Goal: Transaction & Acquisition: Purchase product/service

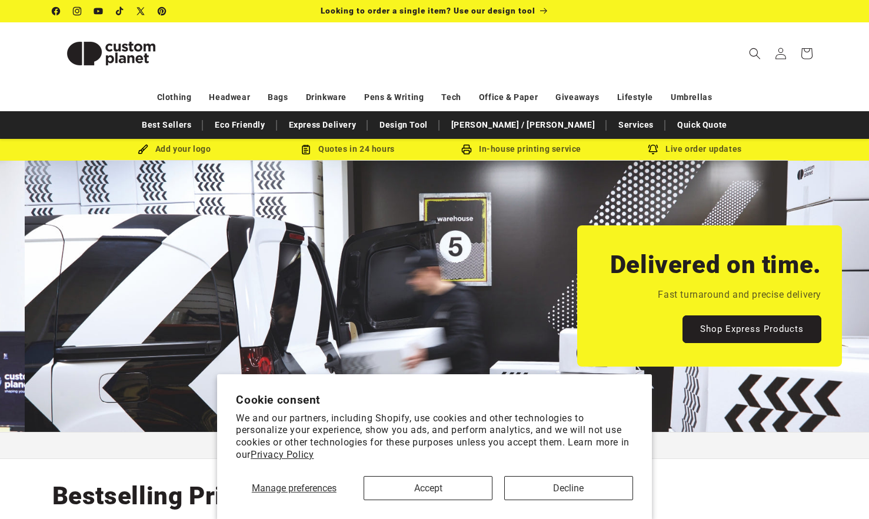
scroll to position [0, 869]
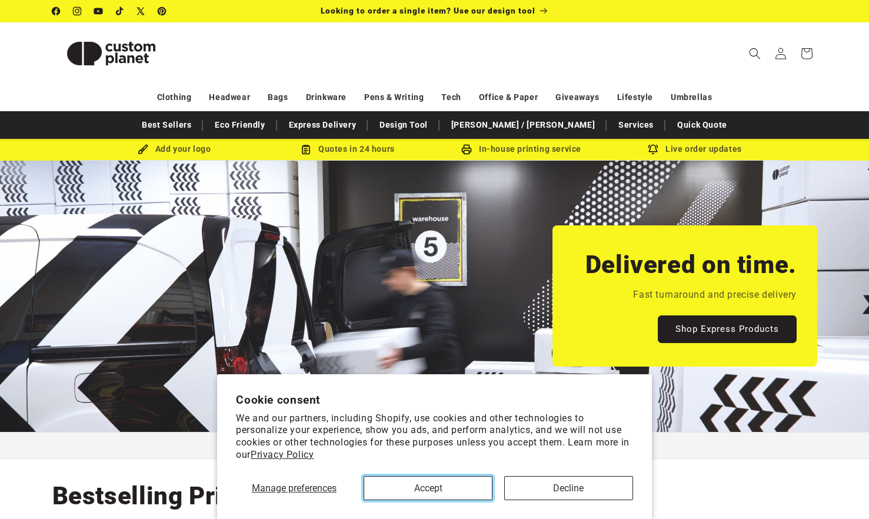
click at [459, 483] on button "Accept" at bounding box center [427, 488] width 129 height 24
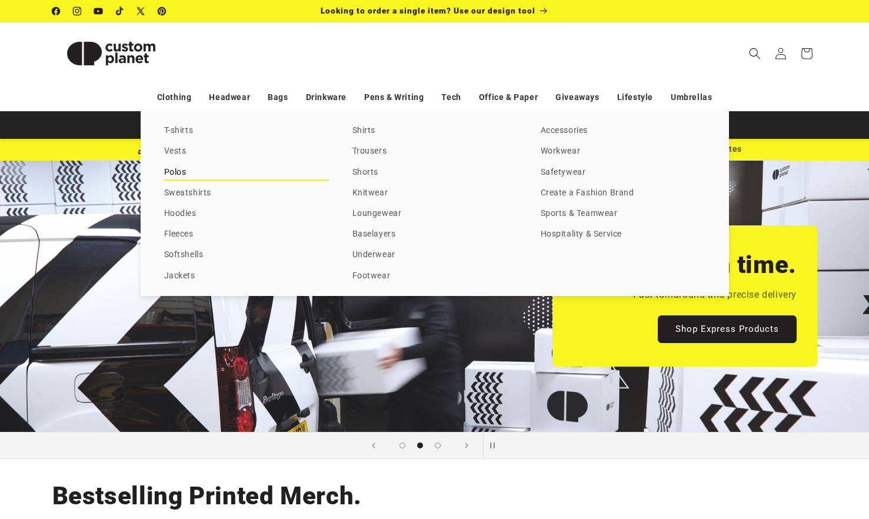
click at [172, 175] on link "Polos" at bounding box center [246, 173] width 165 height 16
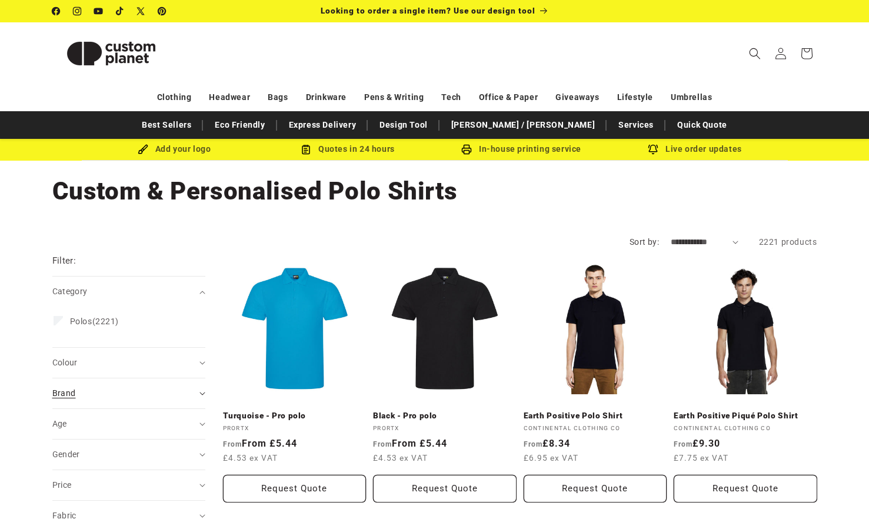
scroll to position [59, 0]
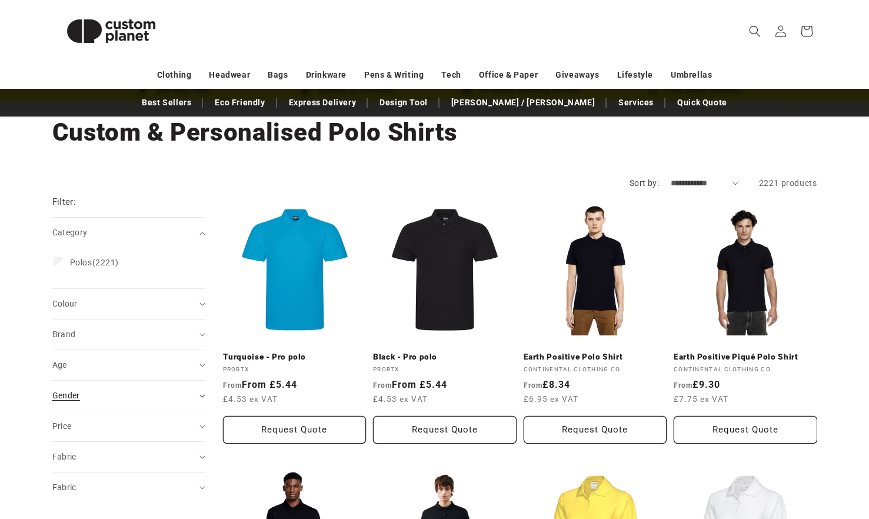
click at [195, 395] on summary "Gender (0)" at bounding box center [128, 396] width 153 height 30
click at [91, 425] on span "[DEMOGRAPHIC_DATA]" at bounding box center [116, 424] width 92 height 9
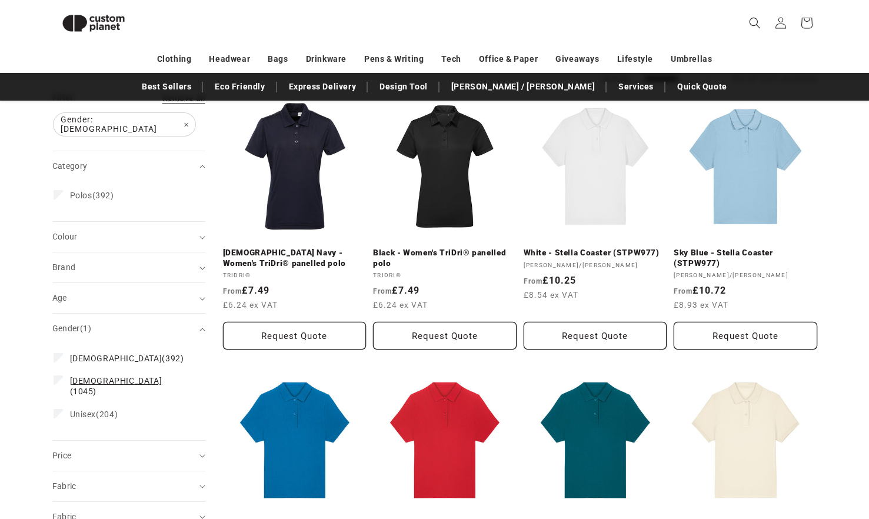
scroll to position [206, 0]
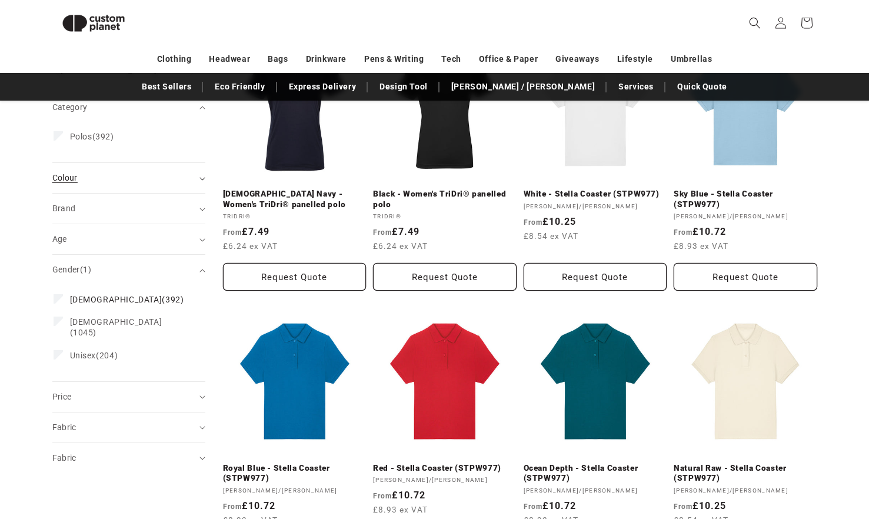
click at [203, 173] on summary "Colour (0)" at bounding box center [128, 178] width 153 height 30
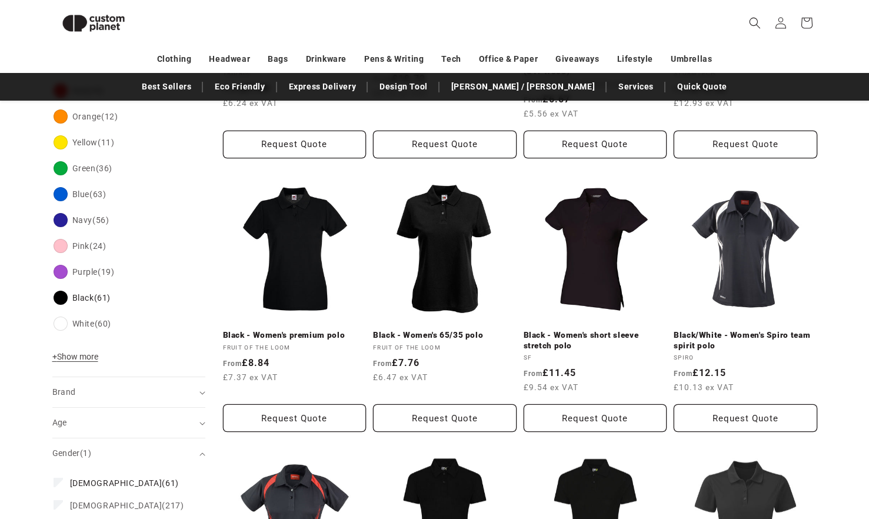
scroll to position [396, 0]
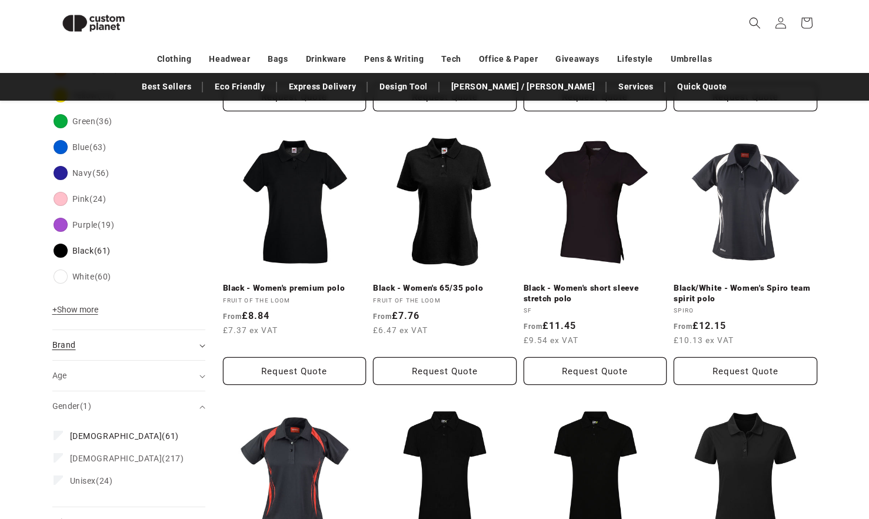
click at [204, 344] on icon "Brand (0 selected)" at bounding box center [202, 346] width 6 height 4
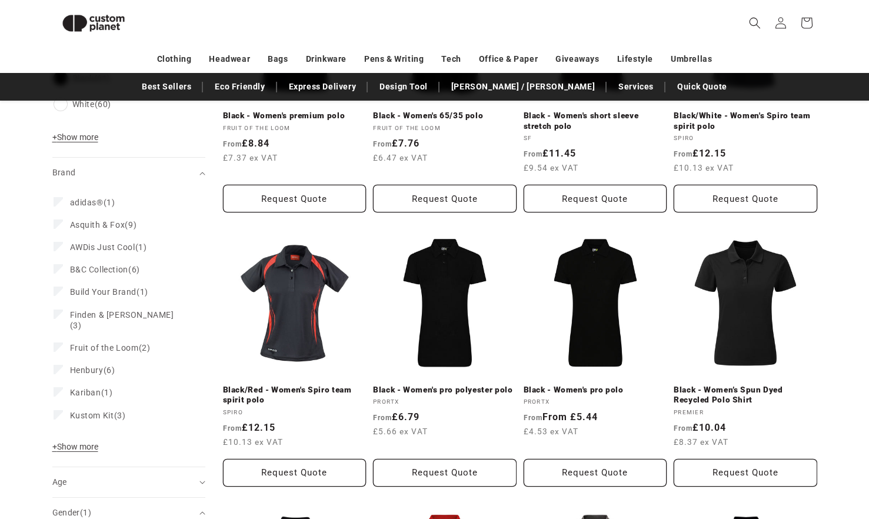
scroll to position [572, 0]
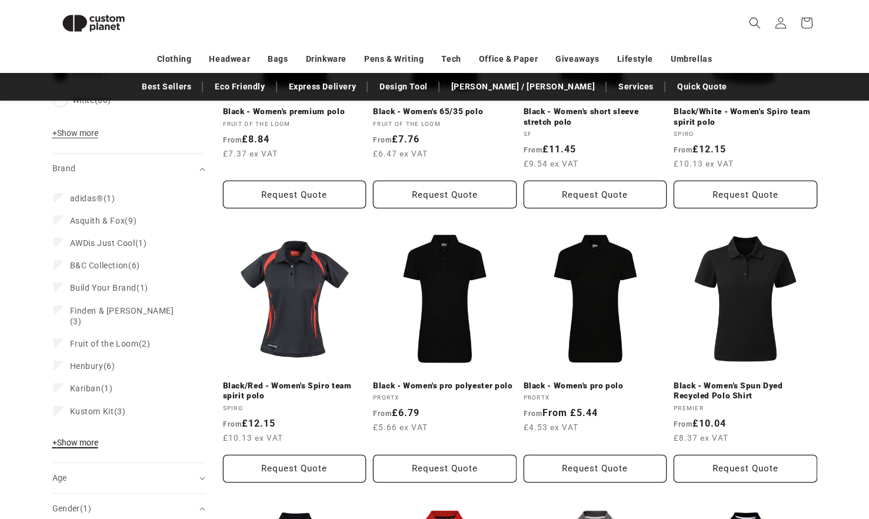
click at [73, 438] on span "+ Show more" at bounding box center [75, 442] width 46 height 9
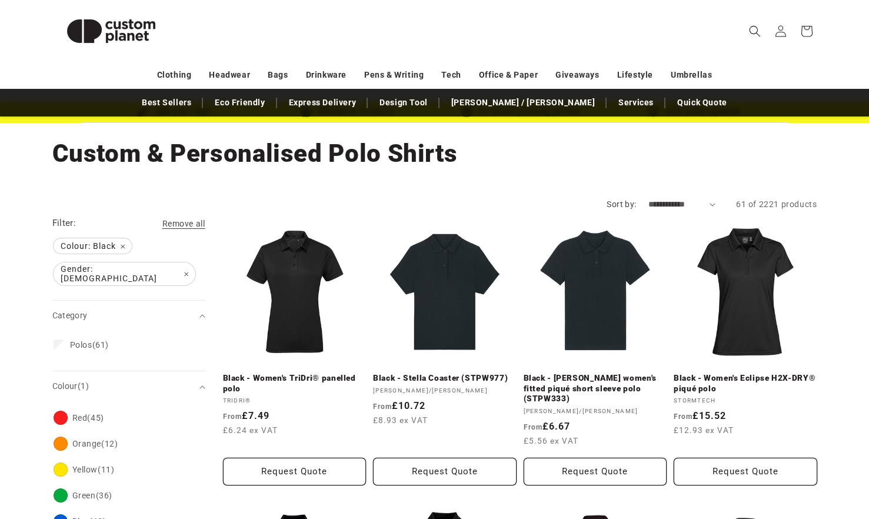
scroll to position [39, 0]
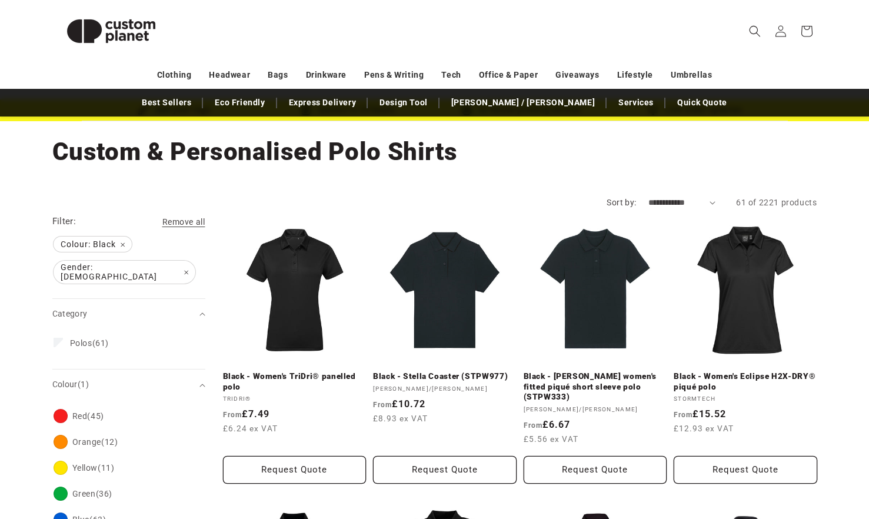
click at [839, 21] on header "Search My Account / Order Progress Cart Clothing Clothing T-shirts" at bounding box center [434, 31] width 823 height 62
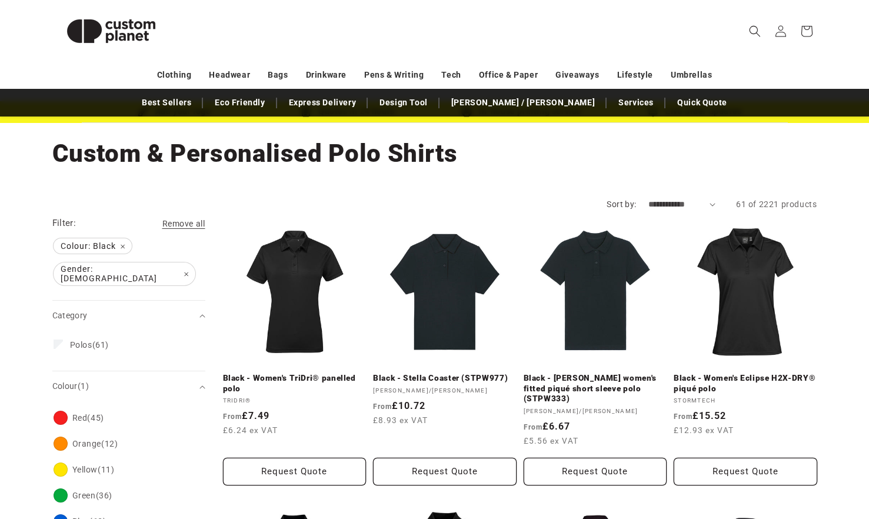
scroll to position [59, 0]
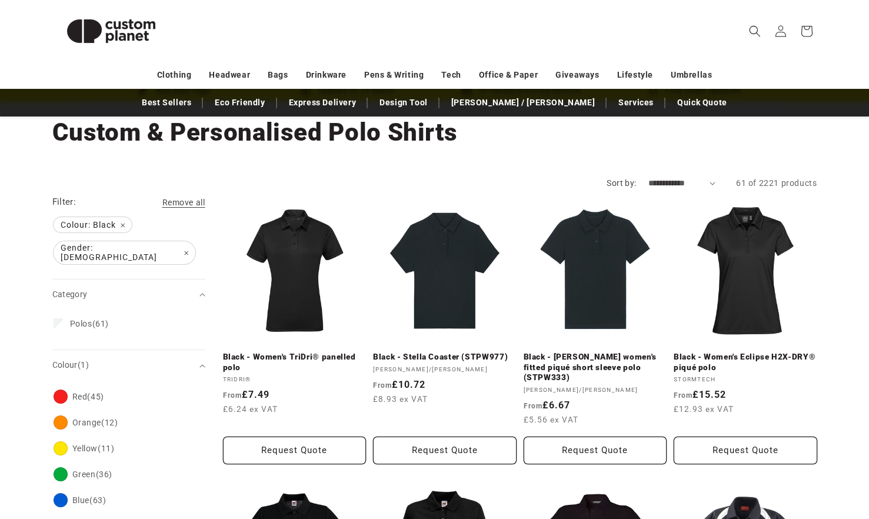
click at [709, 185] on select "**********" at bounding box center [682, 183] width 68 height 12
select select "**********"
click at [648, 177] on select "**********" at bounding box center [682, 183] width 68 height 12
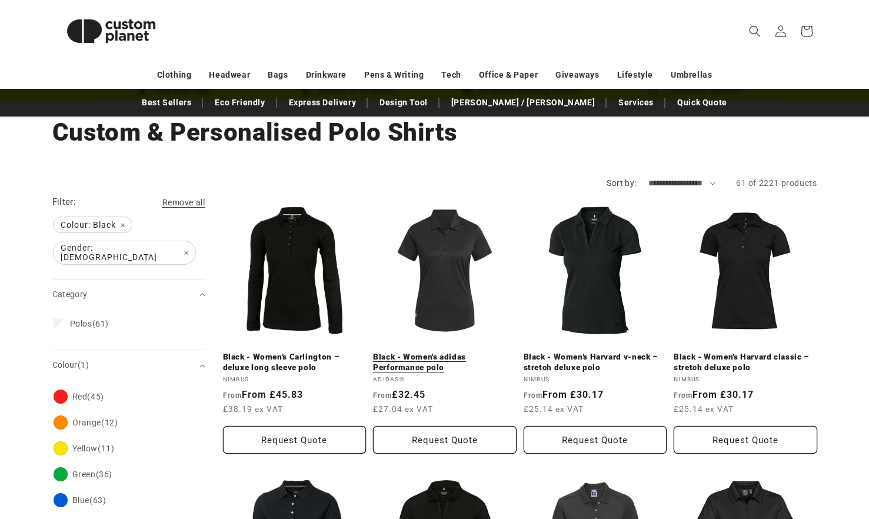
click at [447, 352] on link "Black - Women's adidas Performance polo" at bounding box center [445, 362] width 144 height 21
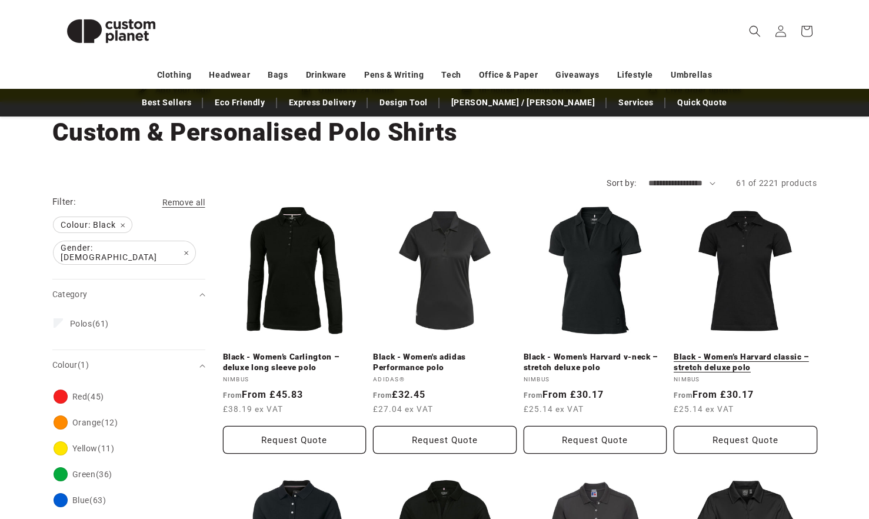
scroll to position [118, 0]
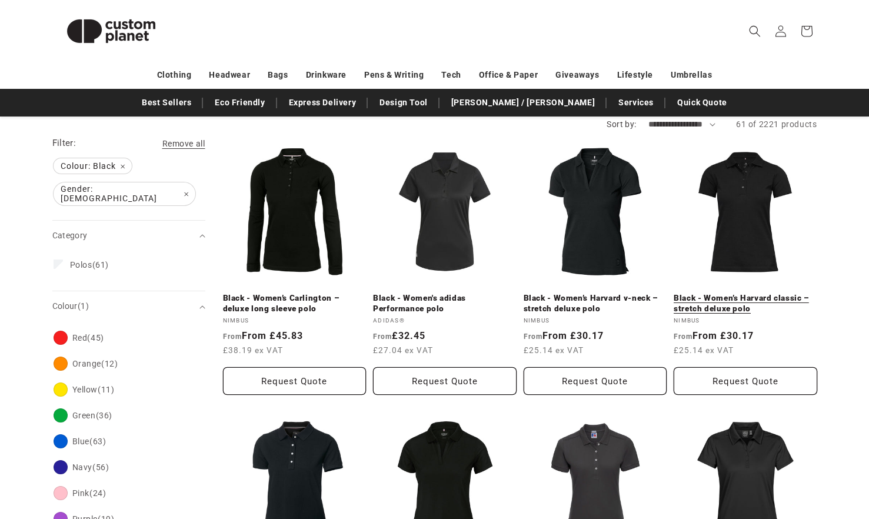
click at [735, 304] on link "Black - Women’s Harvard classic – stretch deluxe polo" at bounding box center [745, 303] width 144 height 21
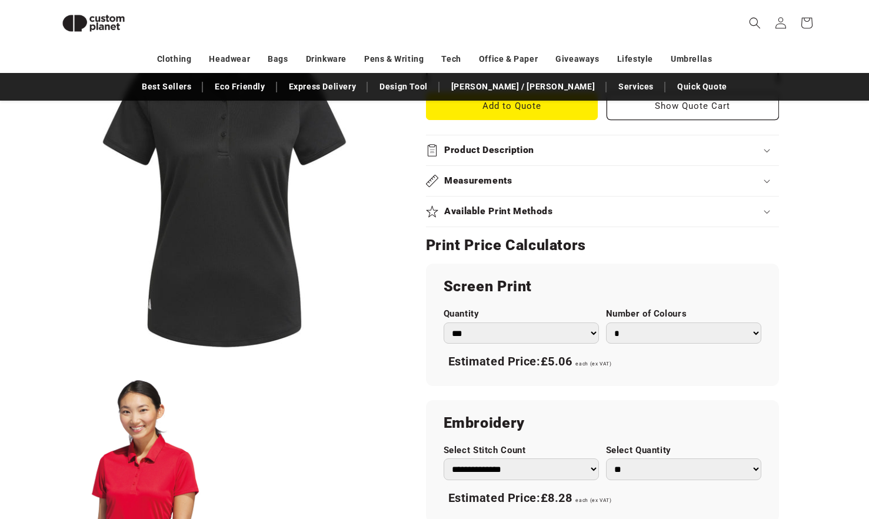
scroll to position [278, 0]
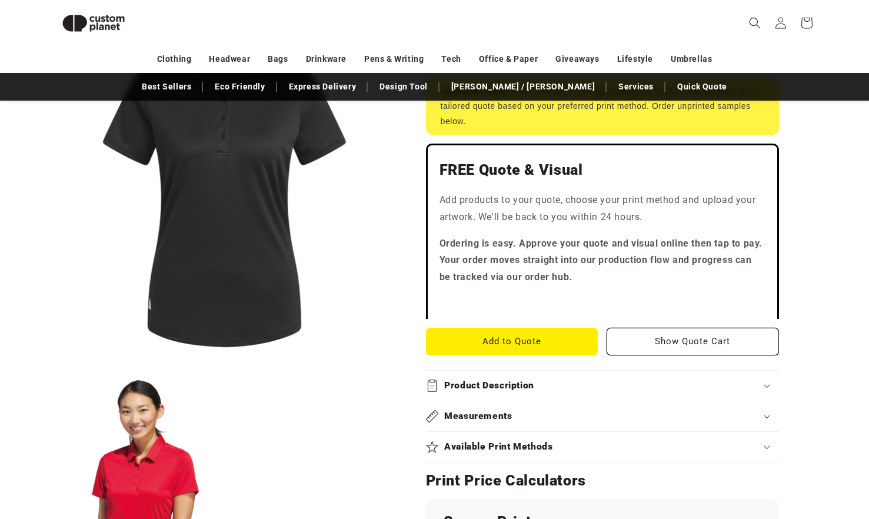
click at [52, 362] on button "Open media 1 in modal" at bounding box center [52, 362] width 0 height 0
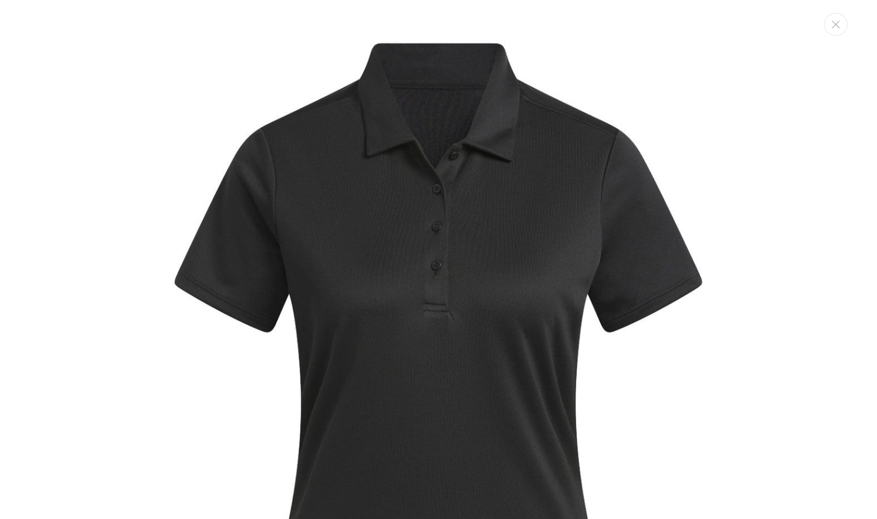
scroll to position [0, 0]
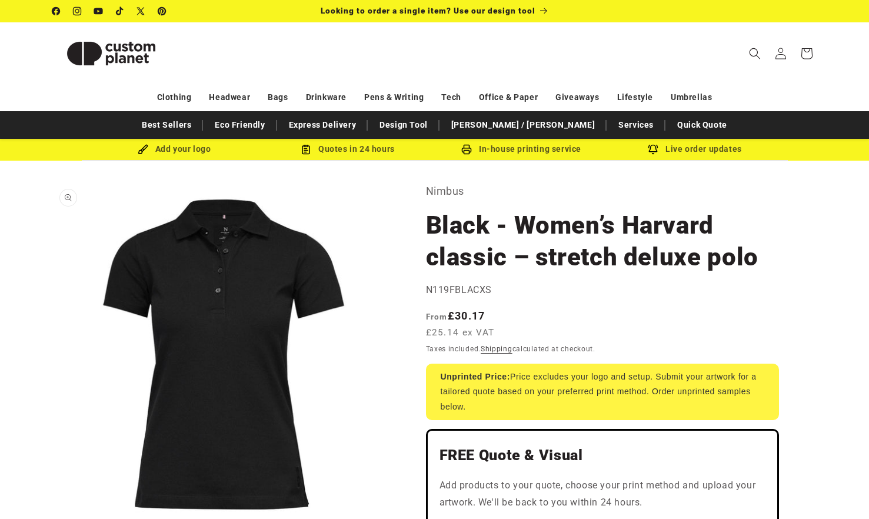
click at [52, 518] on button "Open media 1 in modal" at bounding box center [52, 526] width 0 height 0
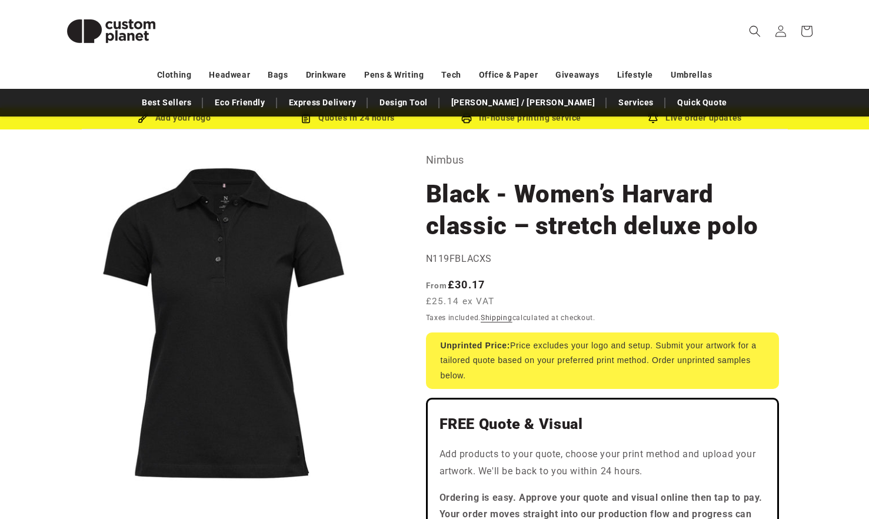
scroll to position [32, 0]
